Goal: Information Seeking & Learning: Learn about a topic

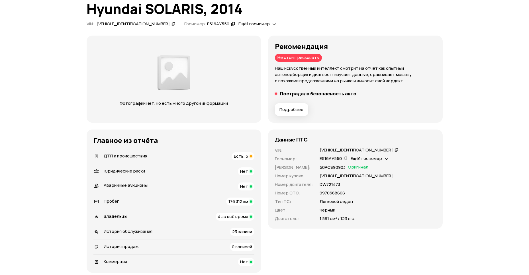
scroll to position [41, 0]
click at [241, 156] on span "Есть, 5" at bounding box center [241, 156] width 14 height 6
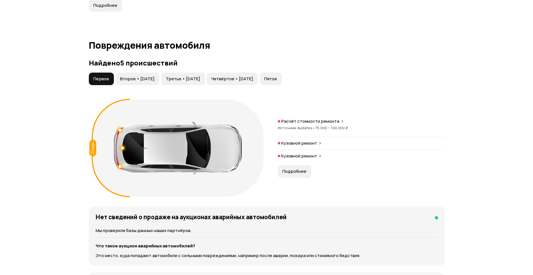
scroll to position [566, 0]
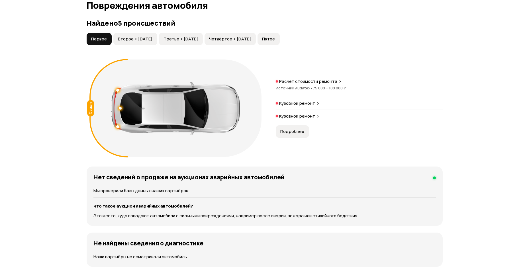
click at [295, 135] on button "Подробнее" at bounding box center [292, 131] width 33 height 13
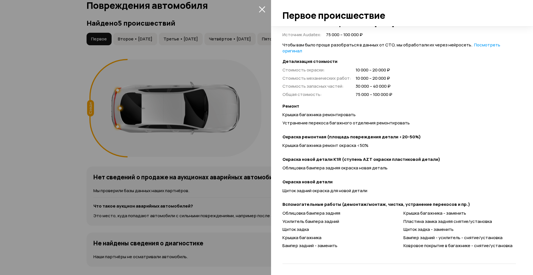
scroll to position [129, 0]
click at [262, 7] on icon "закрыть" at bounding box center [262, 9] width 7 height 7
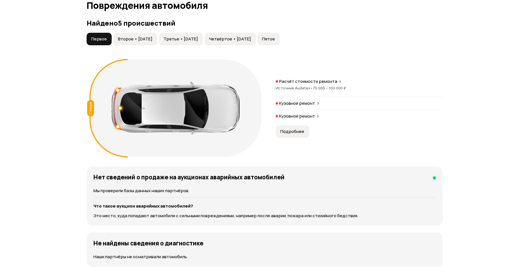
drag, startPoint x: 142, startPoint y: 38, endPoint x: 145, endPoint y: 37, distance: 2.9
click at [143, 38] on span "Второе • [DATE]" at bounding box center [135, 39] width 34 height 6
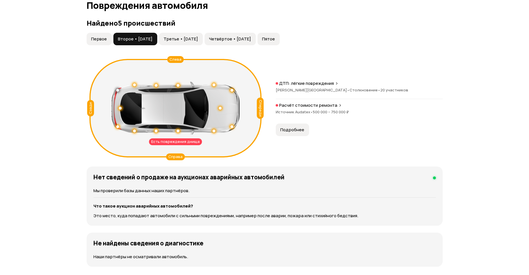
click at [295, 130] on span "Подробнее" at bounding box center [292, 130] width 24 height 6
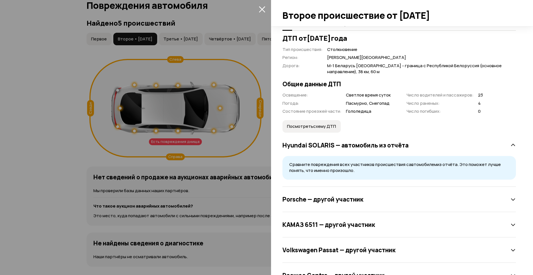
scroll to position [112, 0]
click at [320, 129] on span "Посмотреть схему ДТП" at bounding box center [311, 127] width 49 height 6
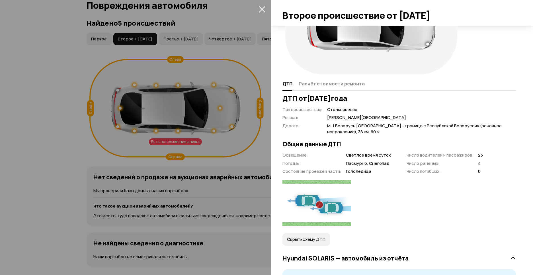
scroll to position [34, 0]
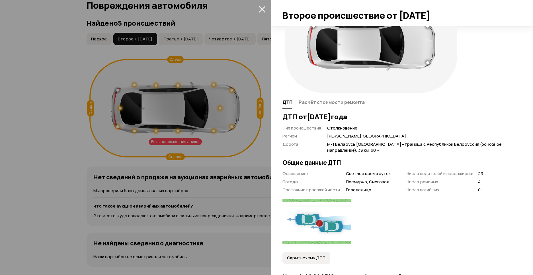
click at [263, 6] on icon "закрыть" at bounding box center [262, 9] width 7 height 7
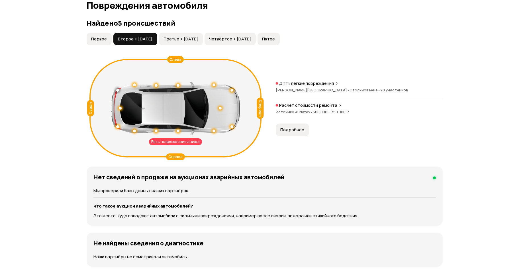
click at [198, 38] on span "Третье • [DATE]" at bounding box center [180, 39] width 34 height 6
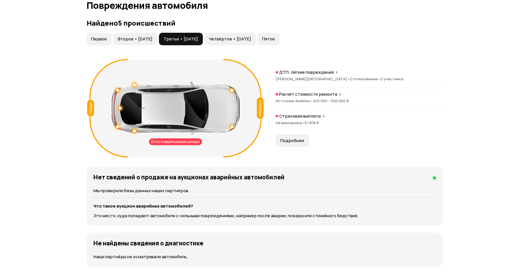
click at [298, 136] on button "Подробнее" at bounding box center [292, 140] width 33 height 13
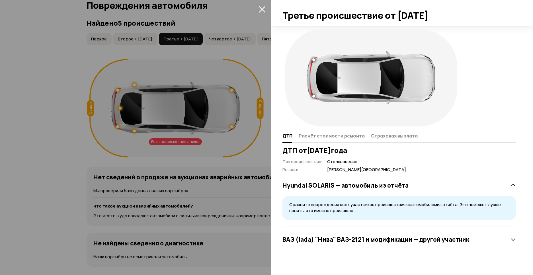
click at [262, 6] on icon "закрыть" at bounding box center [262, 9] width 7 height 7
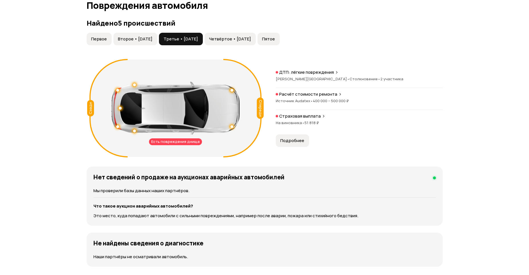
click at [242, 38] on span "Четвёртое • [DATE]" at bounding box center [230, 39] width 42 height 6
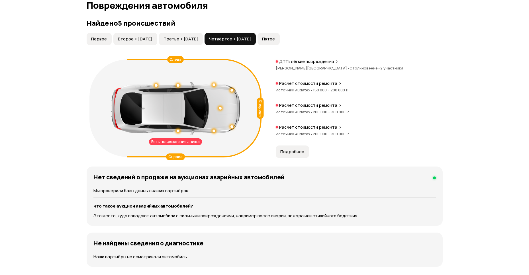
click at [295, 151] on span "Подробнее" at bounding box center [292, 152] width 24 height 6
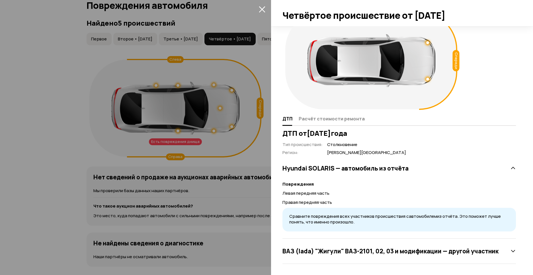
scroll to position [17, 0]
click at [263, 9] on icon "закрыть" at bounding box center [262, 9] width 6 height 6
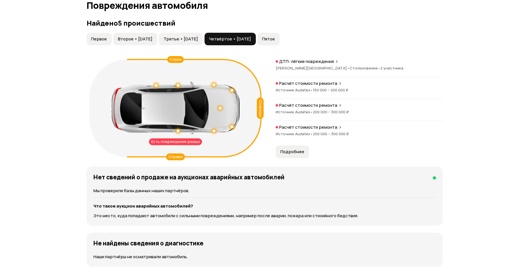
click at [275, 39] on span "Пятое" at bounding box center [268, 39] width 13 height 6
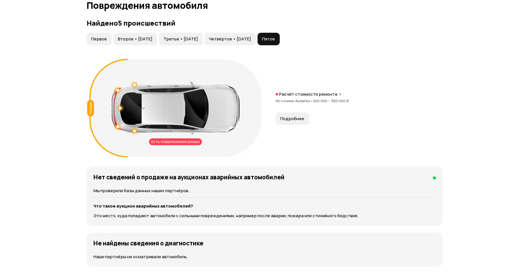
click at [290, 118] on span "Подробнее" at bounding box center [292, 119] width 24 height 6
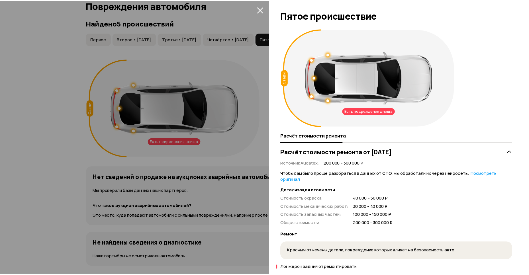
scroll to position [0, 0]
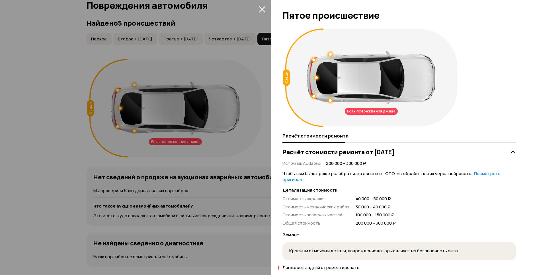
click at [262, 9] on icon "закрыть" at bounding box center [262, 9] width 6 height 6
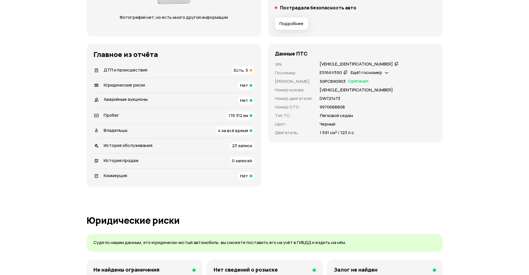
scroll to position [137, 0]
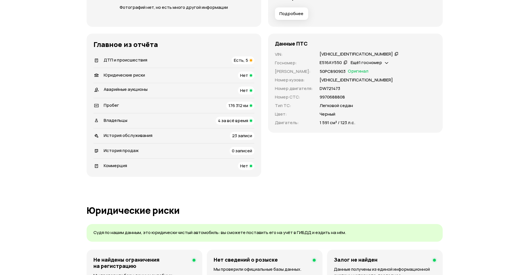
click at [238, 136] on span "23 записи" at bounding box center [242, 136] width 20 height 6
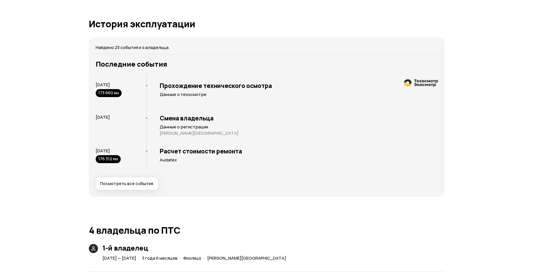
scroll to position [1045, 0]
click at [132, 180] on button "Посмотреть все события" at bounding box center [124, 184] width 62 height 13
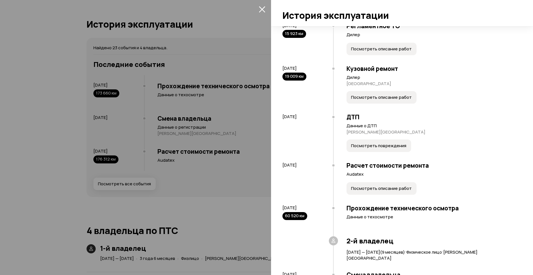
scroll to position [373, 0]
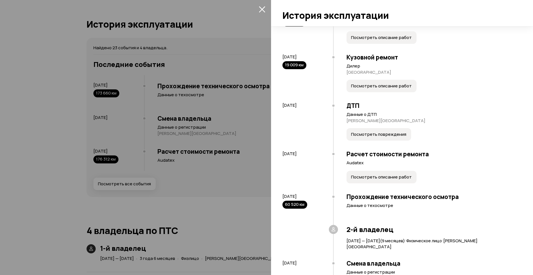
click at [391, 88] on span "Посмотреть описание работ" at bounding box center [381, 86] width 61 height 6
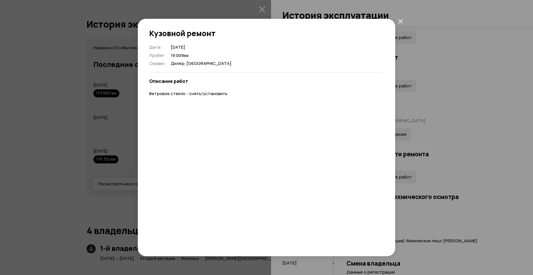
click at [402, 22] on icon "закрыть" at bounding box center [400, 21] width 5 height 5
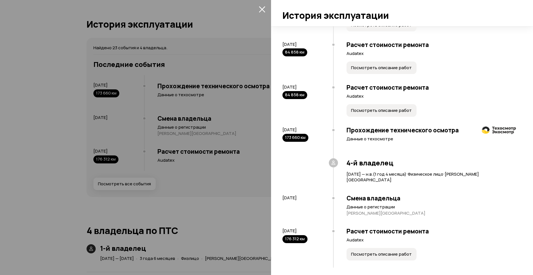
scroll to position [877, 0]
click at [395, 251] on span "Посмотреть описание работ" at bounding box center [381, 254] width 61 height 6
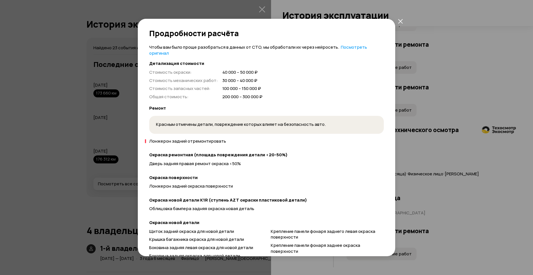
click at [401, 21] on icon "закрыть" at bounding box center [400, 21] width 5 height 5
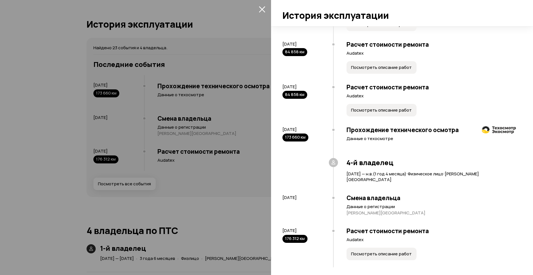
click at [389, 110] on span "Посмотреть описание работ" at bounding box center [381, 110] width 61 height 6
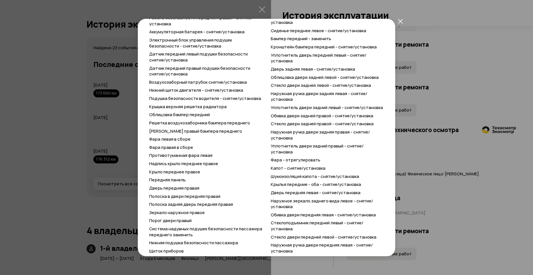
scroll to position [421, 0]
click at [403, 20] on button "закрыть" at bounding box center [400, 21] width 10 height 10
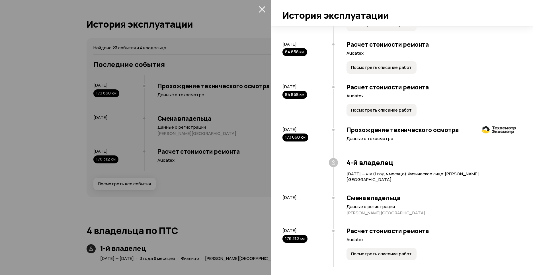
click at [397, 70] on span "Посмотреть описание работ" at bounding box center [381, 68] width 61 height 6
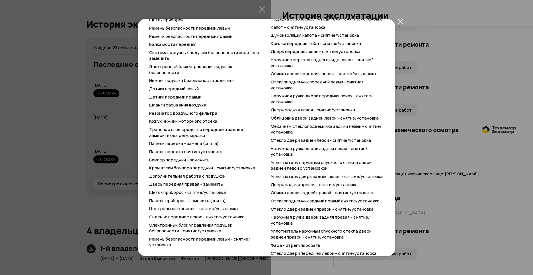
scroll to position [401, 0]
click at [400, 21] on icon "закрыть" at bounding box center [400, 21] width 5 height 5
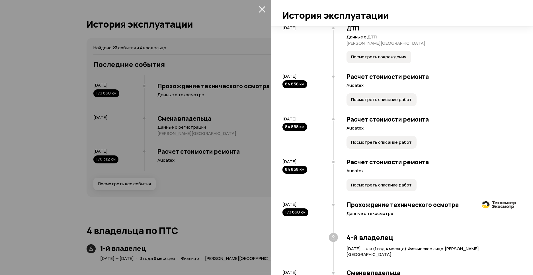
scroll to position [803, 0]
click at [383, 99] on span "Посмотреть описание работ" at bounding box center [381, 100] width 61 height 6
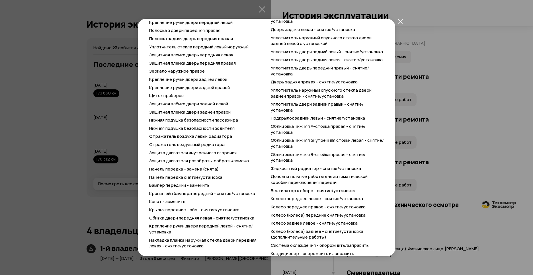
scroll to position [394, 0]
click at [399, 21] on icon "закрыть" at bounding box center [400, 21] width 5 height 5
